Goal: Navigation & Orientation: Find specific page/section

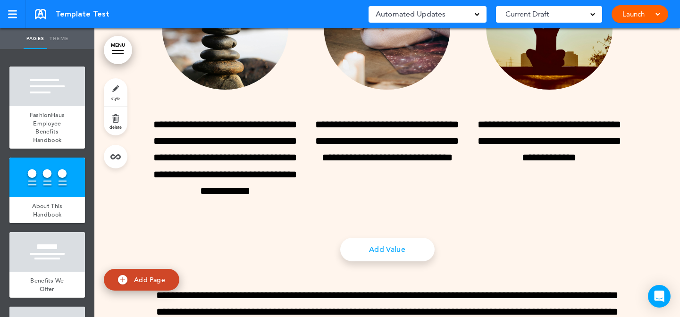
scroll to position [483, 0]
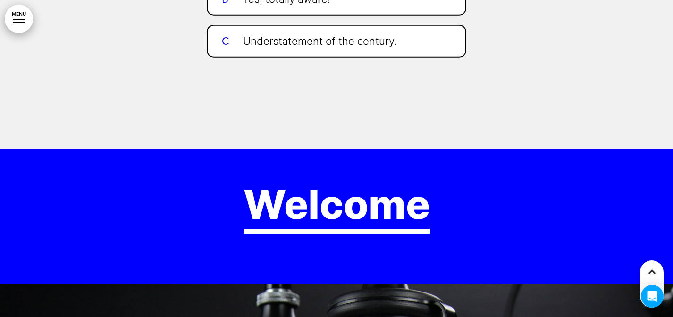
scroll to position [737, 0]
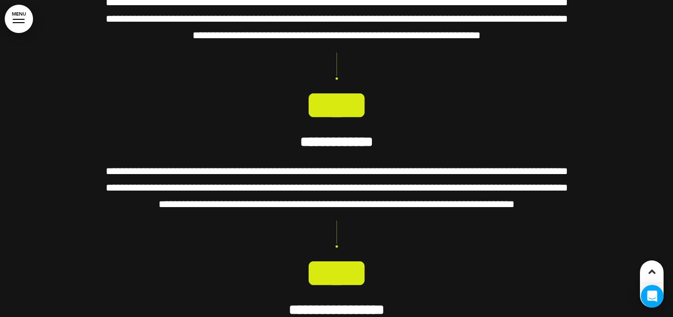
scroll to position [2473, 0]
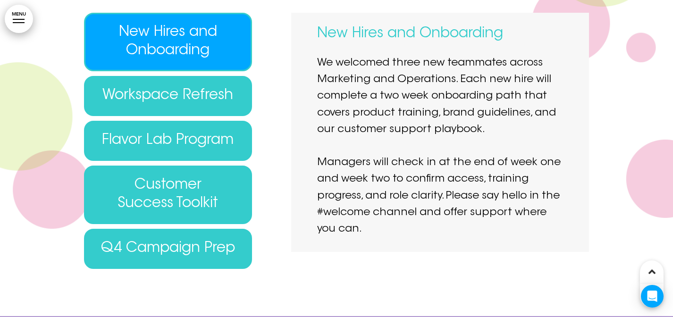
scroll to position [2439, 0]
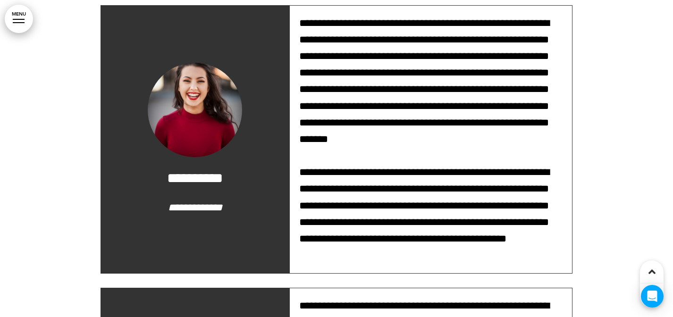
scroll to position [4554, 0]
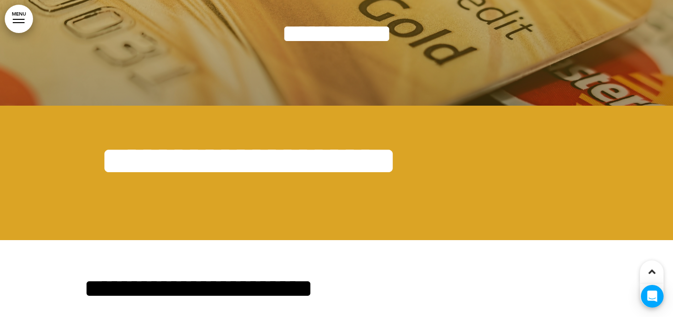
scroll to position [125, 0]
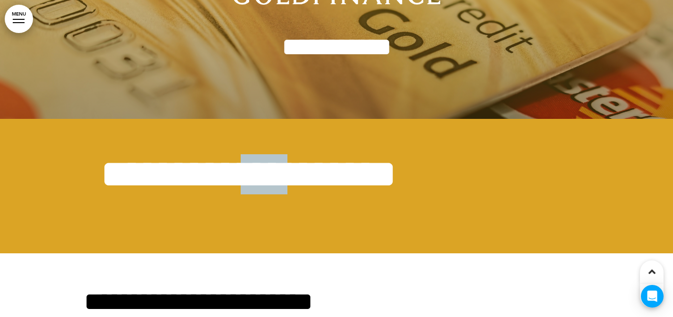
drag, startPoint x: 305, startPoint y: 172, endPoint x: 355, endPoint y: 178, distance: 49.9
click at [355, 179] on span "**********" at bounding box center [249, 174] width 296 height 40
click at [356, 176] on span "**********" at bounding box center [249, 174] width 296 height 40
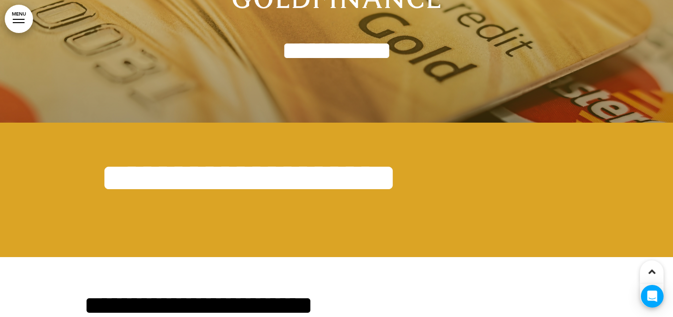
scroll to position [121, 0]
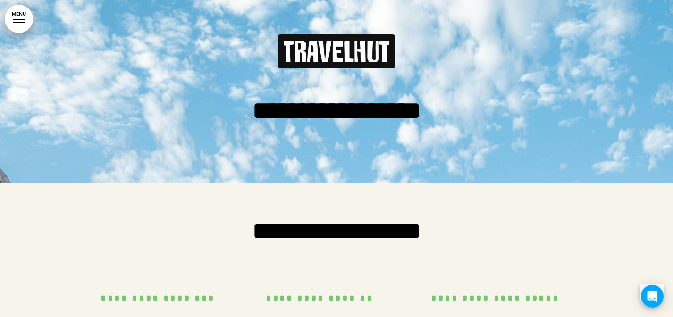
scroll to position [114, 0]
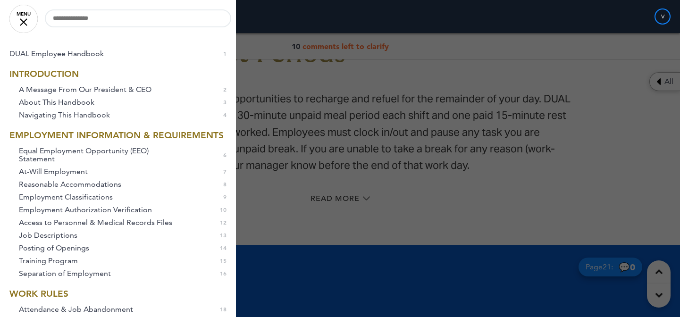
click at [349, 82] on div at bounding box center [340, 158] width 680 height 317
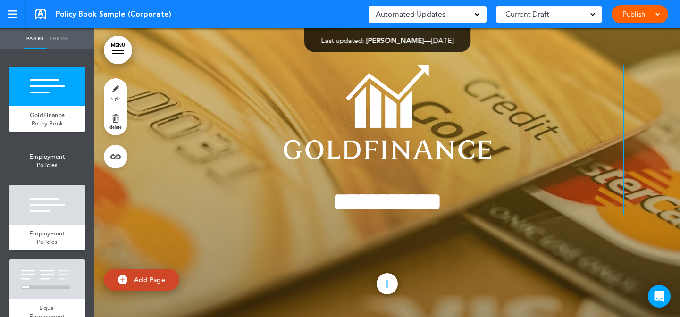
scroll to position [42, 0]
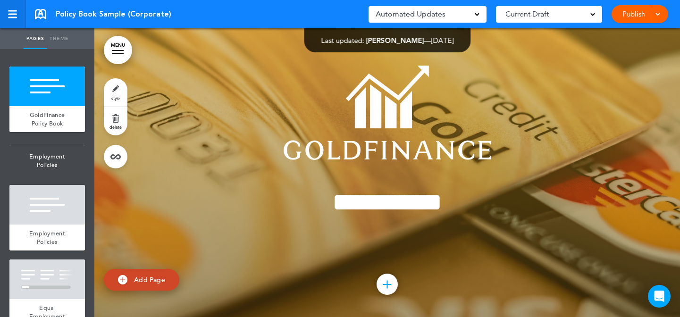
click at [8, 20] on link at bounding box center [13, 14] width 26 height 28
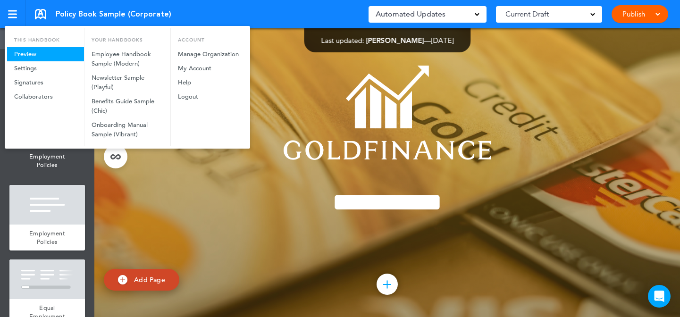
click at [18, 48] on link "Preview" at bounding box center [45, 54] width 77 height 14
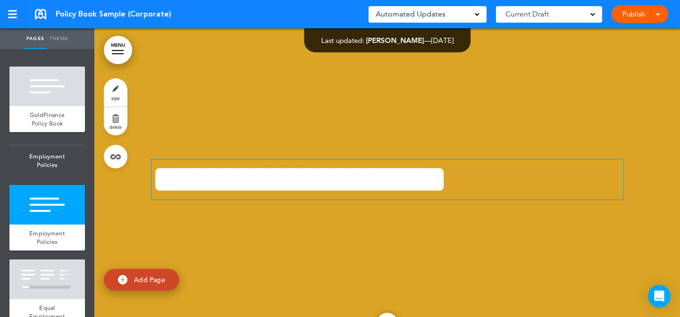
click at [334, 199] on span "**********" at bounding box center [300, 180] width 296 height 40
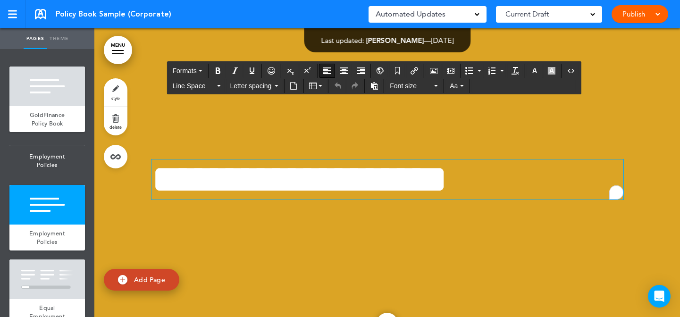
scroll to position [447, 0]
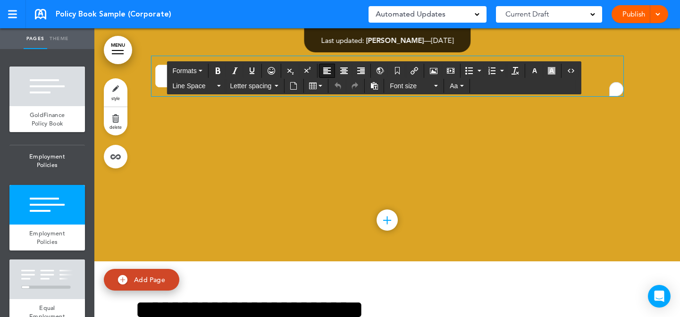
click at [110, 88] on link "style" at bounding box center [116, 92] width 24 height 28
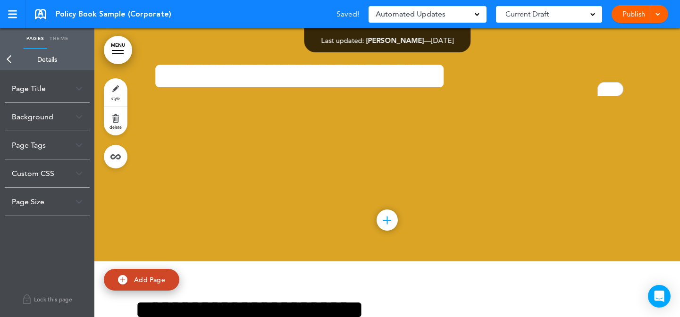
click at [67, 187] on div "Custom CSS" at bounding box center [47, 174] width 85 height 28
click at [57, 221] on div "Page Size" at bounding box center [47, 228] width 85 height 28
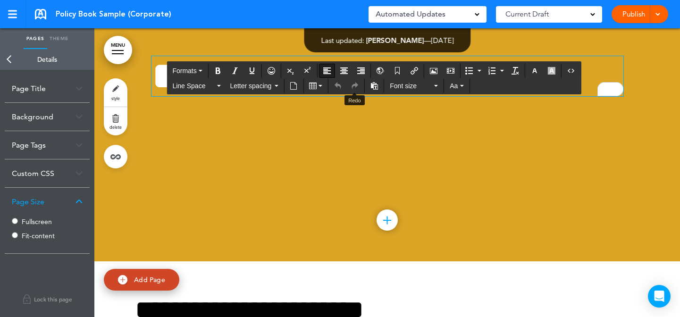
click at [347, 68] on icon "Align center" at bounding box center [344, 71] width 8 height 8
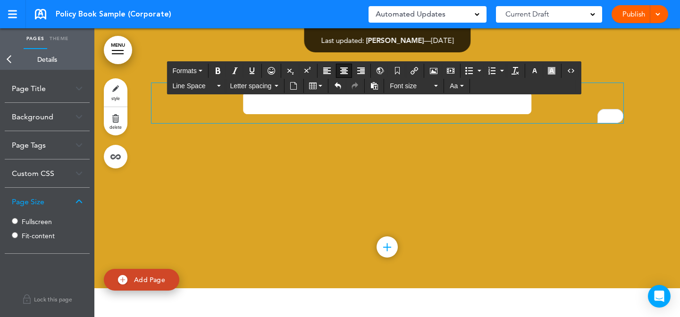
click at [340, 162] on div "**********" at bounding box center [388, 119] width 472 height 142
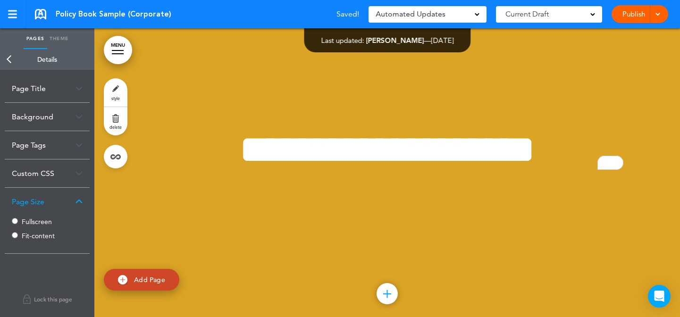
scroll to position [371, 0]
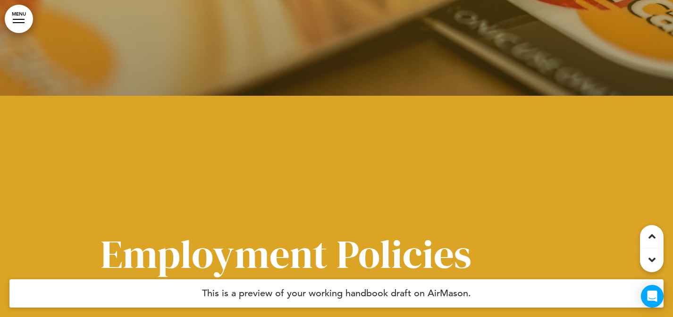
scroll to position [379, 0]
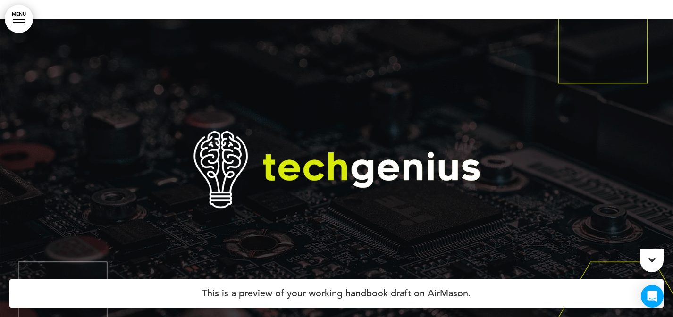
scroll to position [27, 0]
